Goal: Book appointment/travel/reservation

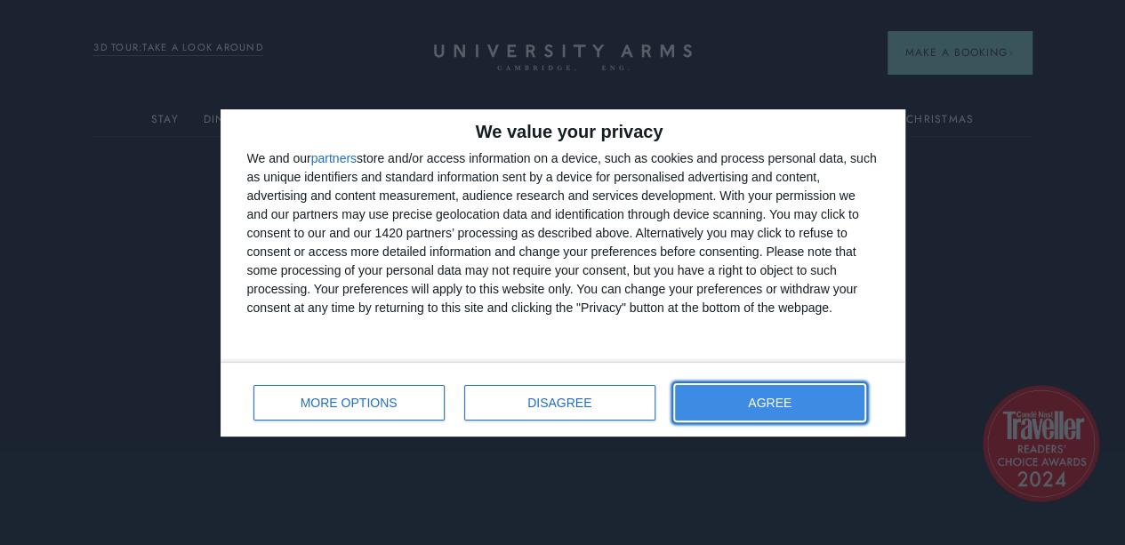
click at [736, 398] on button "AGREE" at bounding box center [770, 403] width 190 height 36
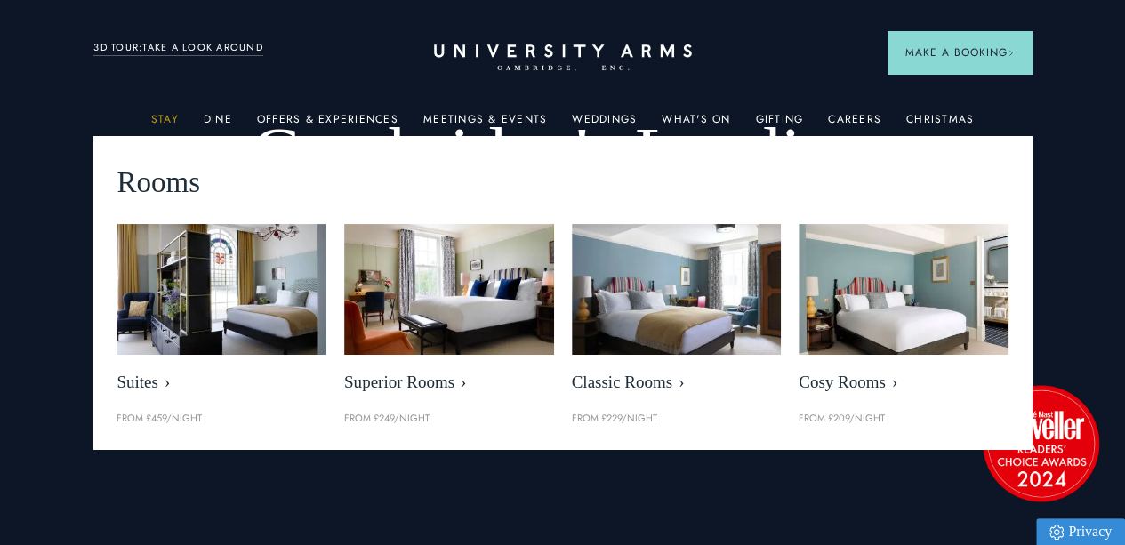
click at [173, 124] on link "Stay" at bounding box center [165, 124] width 28 height 23
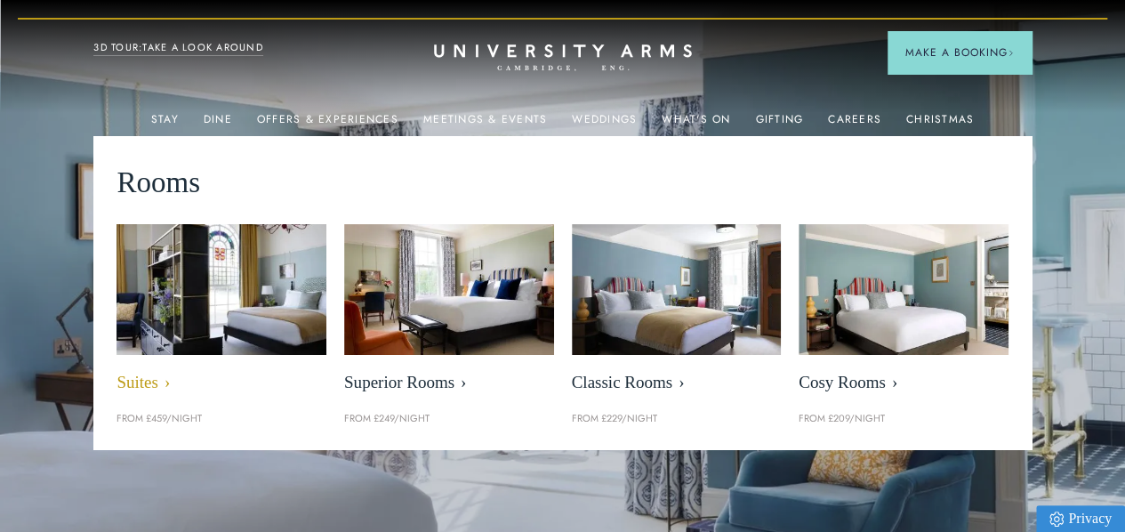
click at [292, 287] on img at bounding box center [221, 289] width 241 height 150
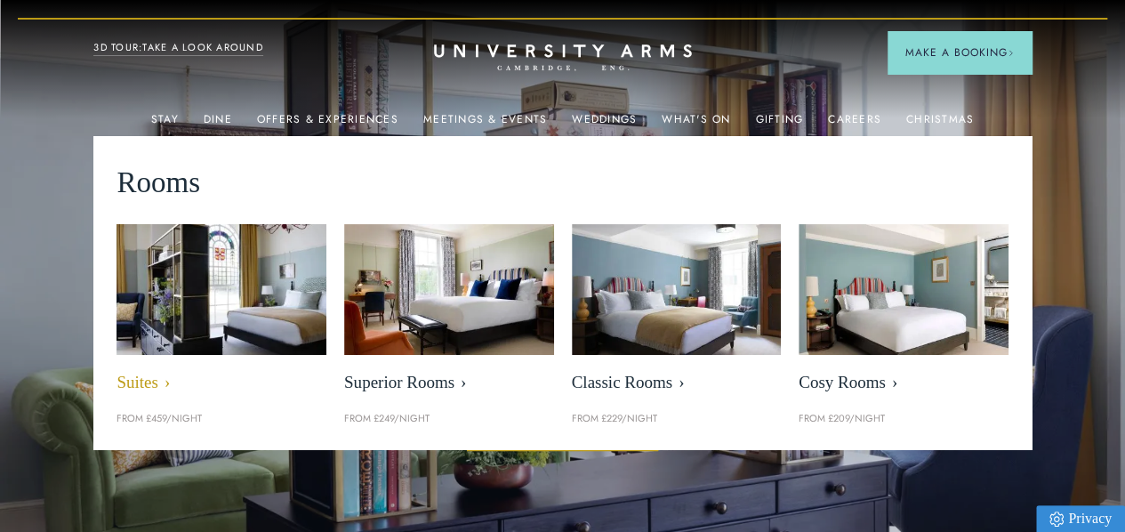
click at [151, 393] on span "Suites" at bounding box center [222, 383] width 210 height 20
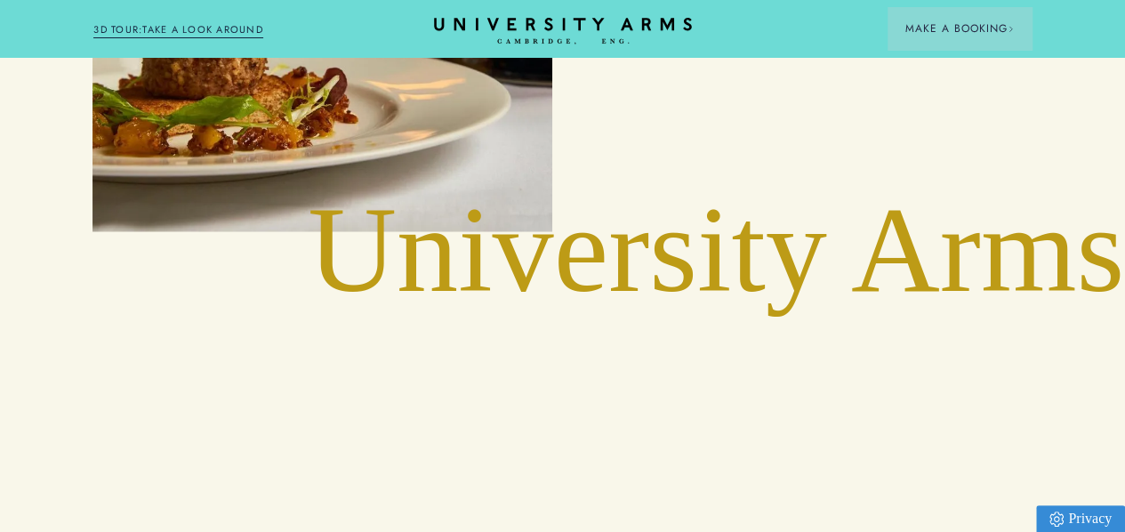
scroll to position [5749, 2]
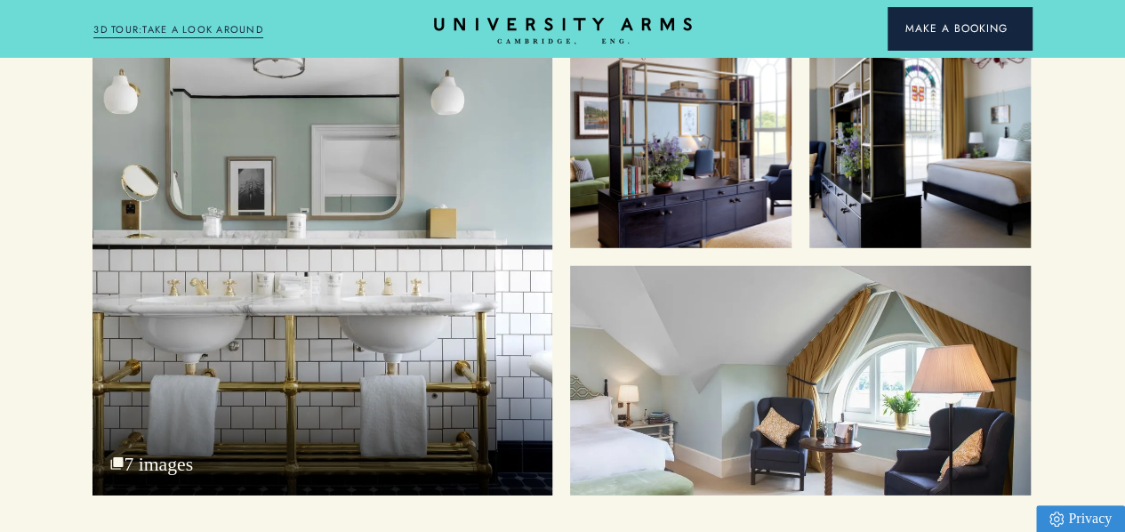
click at [945, 36] on span "Make a Booking" at bounding box center [960, 28] width 109 height 16
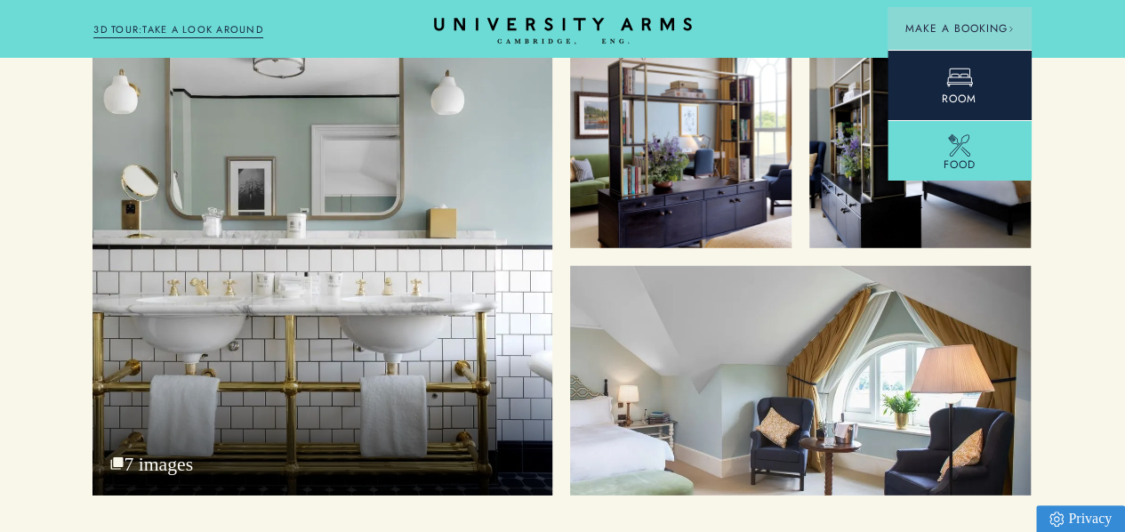
click at [930, 77] on link "Room" at bounding box center [960, 85] width 144 height 70
